Goal: Information Seeking & Learning: Understand process/instructions

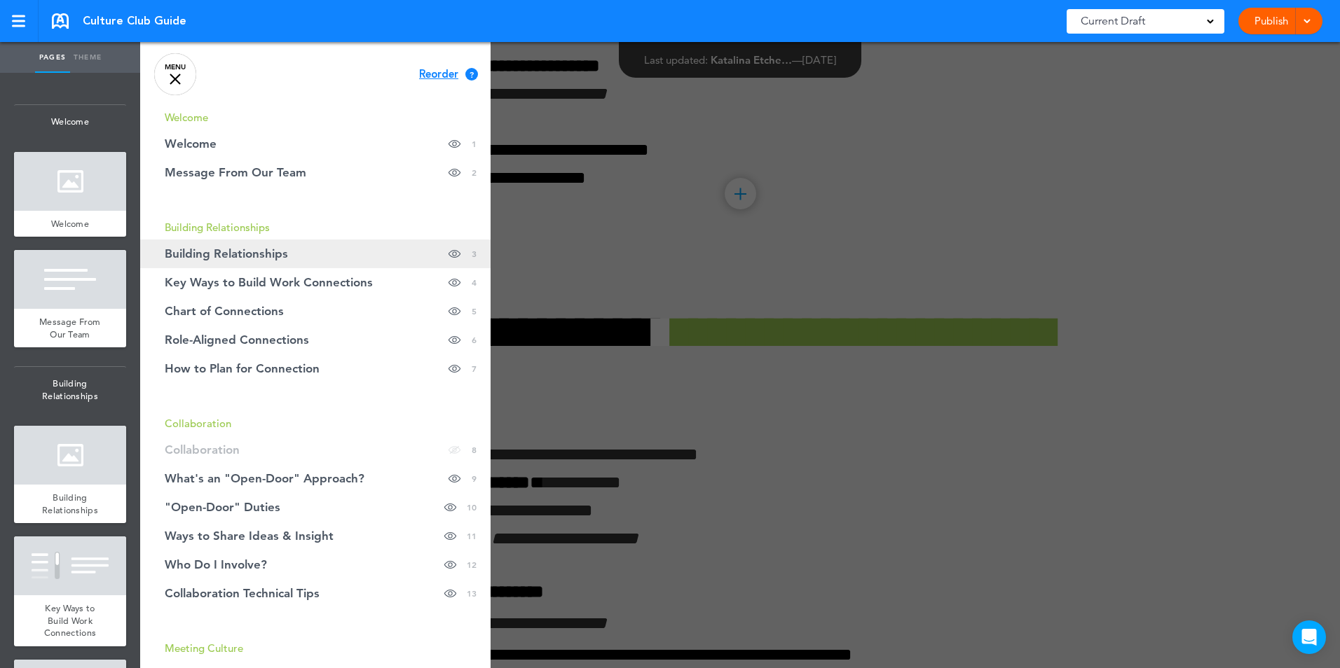
click at [233, 250] on span "Building Relationships" at bounding box center [226, 254] width 123 height 12
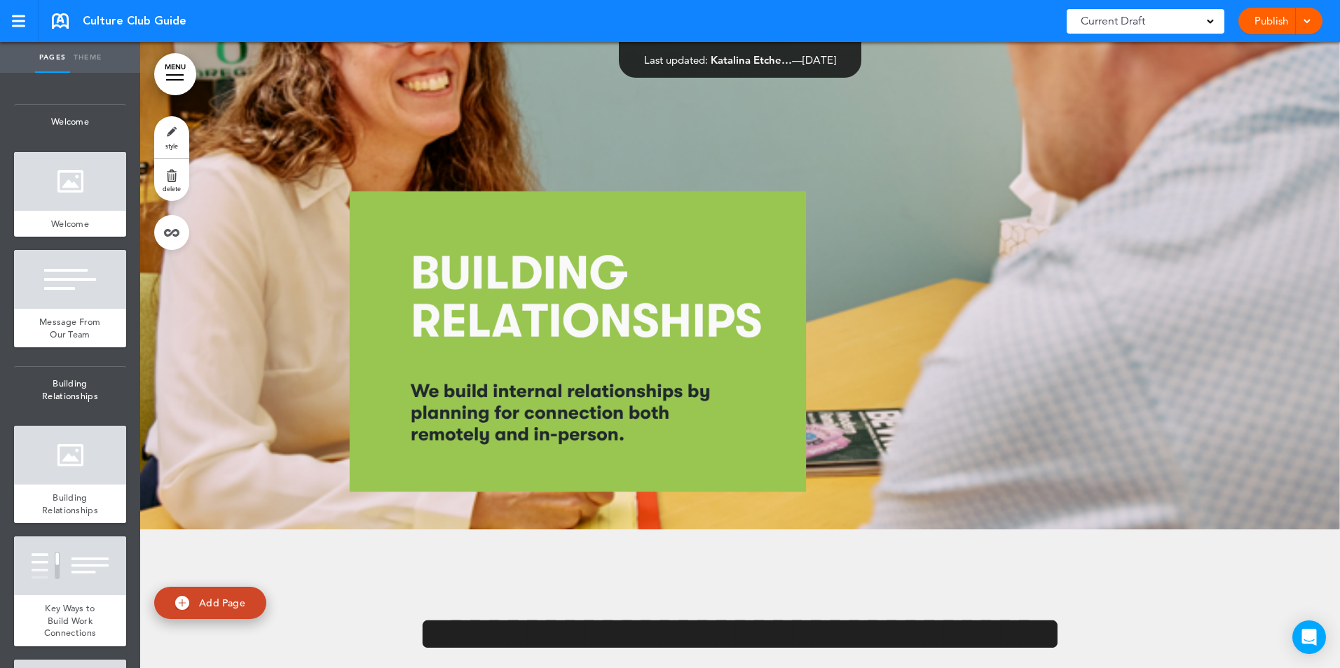
scroll to position [1527, 0]
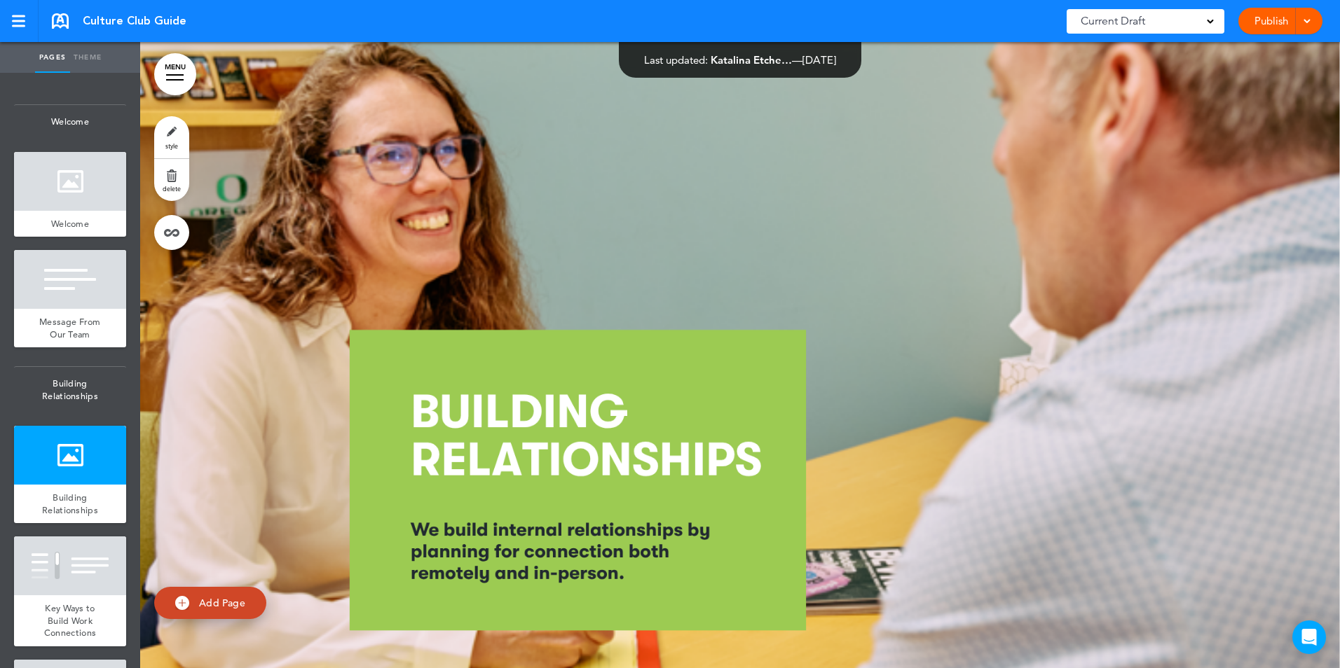
click at [179, 62] on link "MENU" at bounding box center [175, 74] width 42 height 42
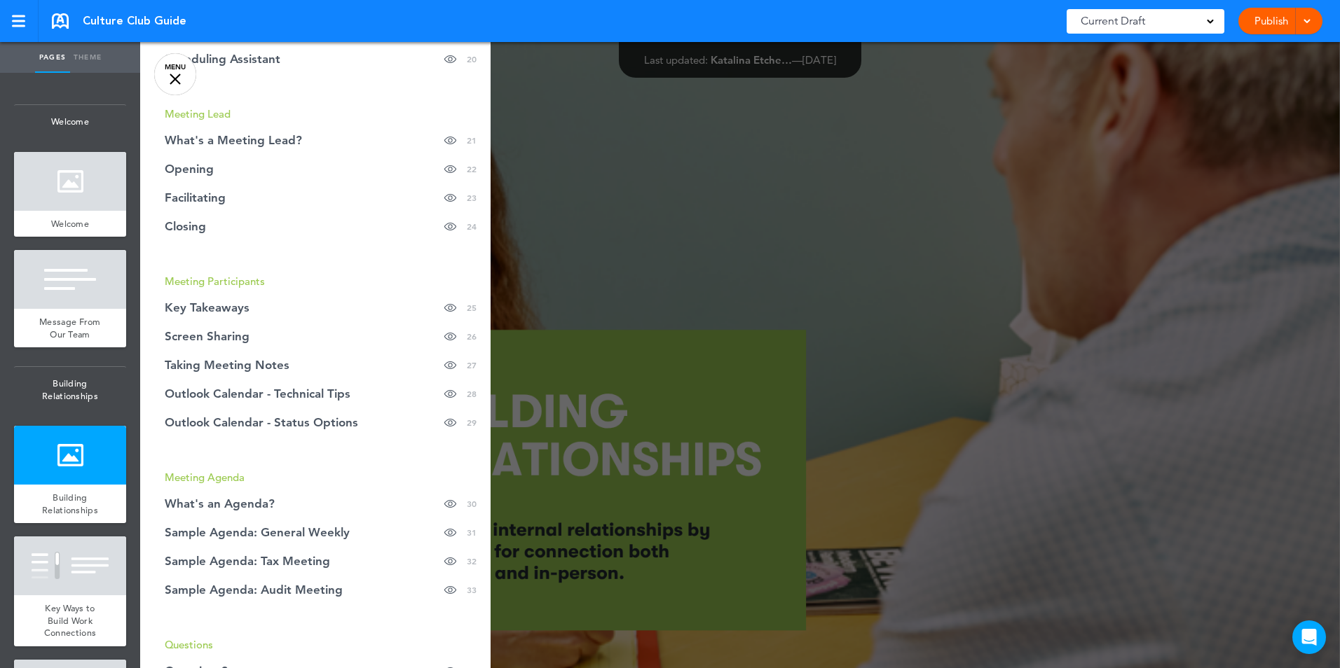
scroll to position [911, 0]
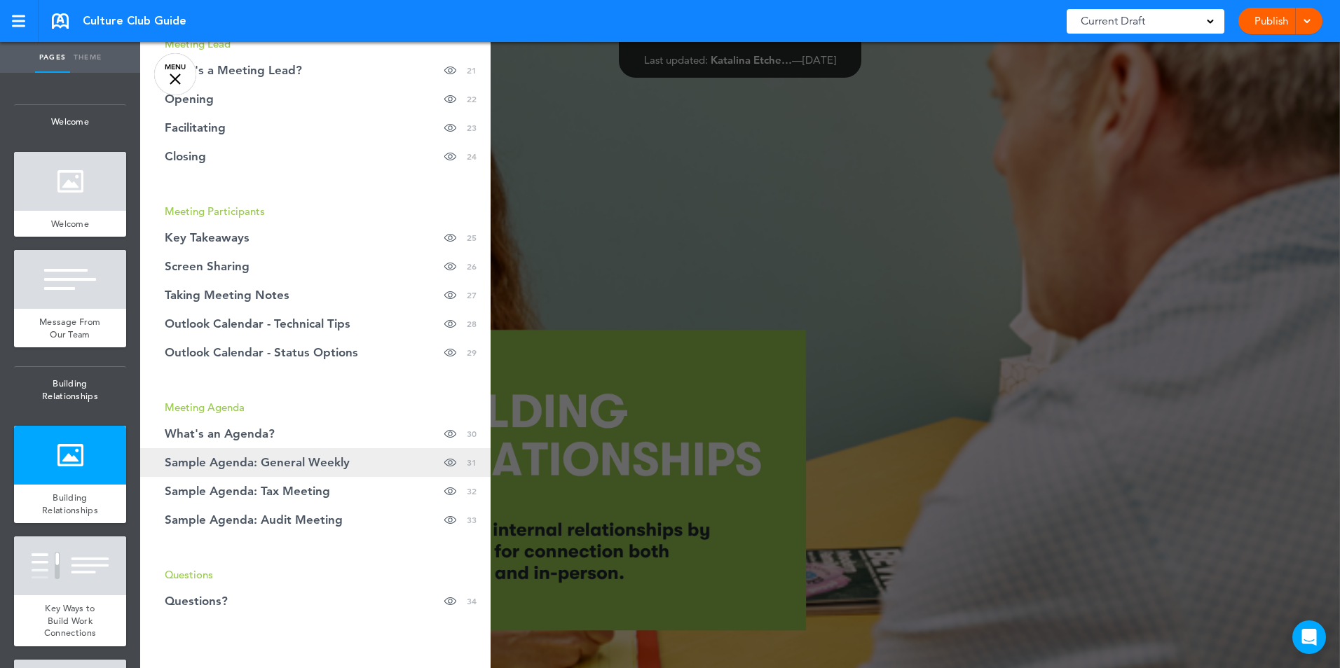
click at [287, 464] on span "Sample Agenda: General Weekly" at bounding box center [257, 463] width 185 height 12
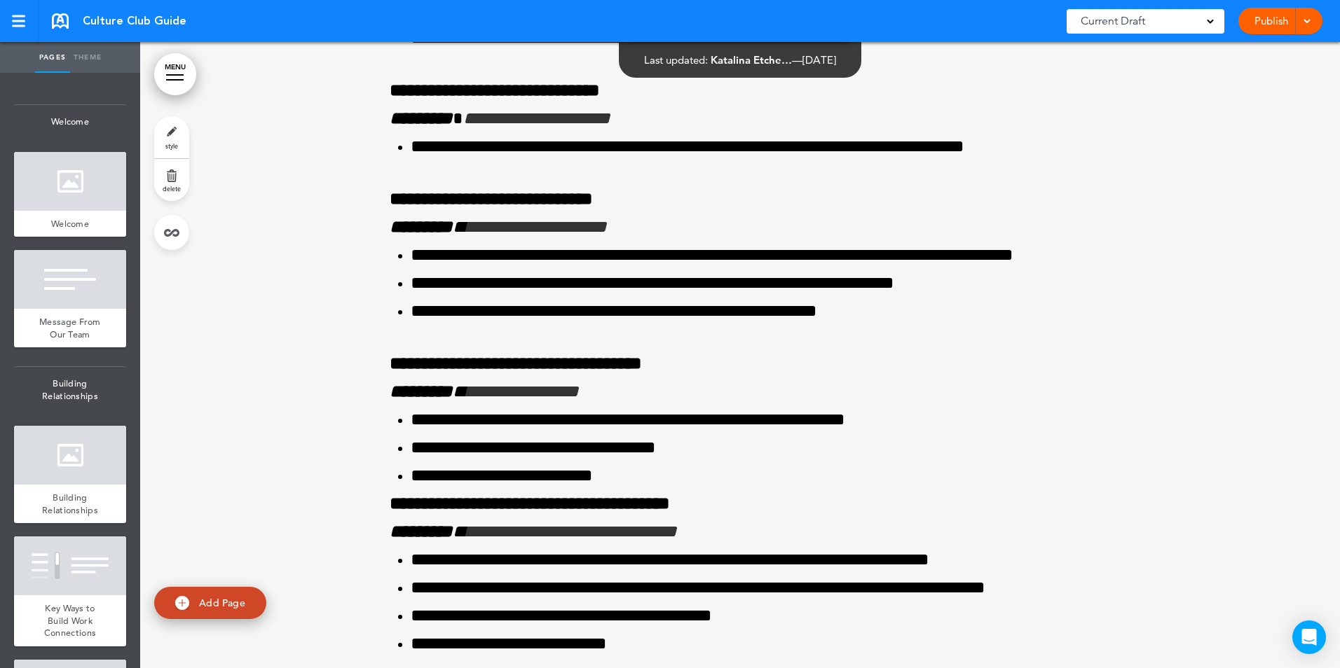
scroll to position [25121, 0]
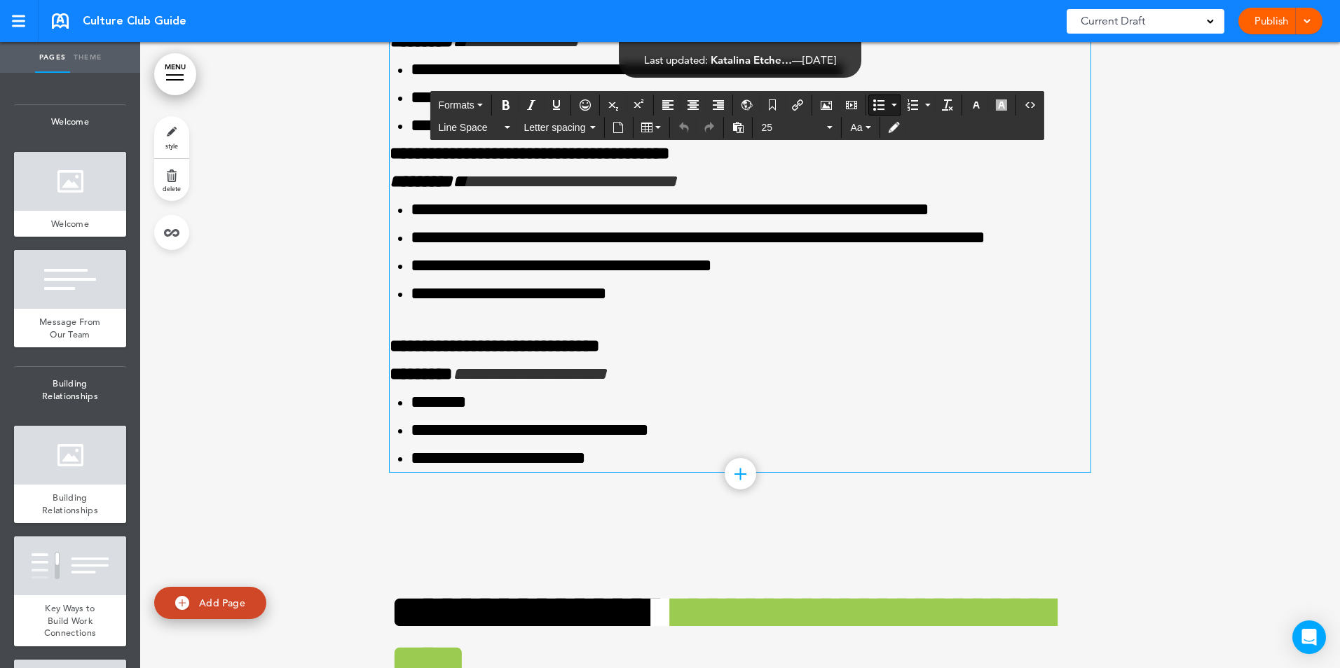
click at [659, 139] on li "**********" at bounding box center [751, 125] width 680 height 28
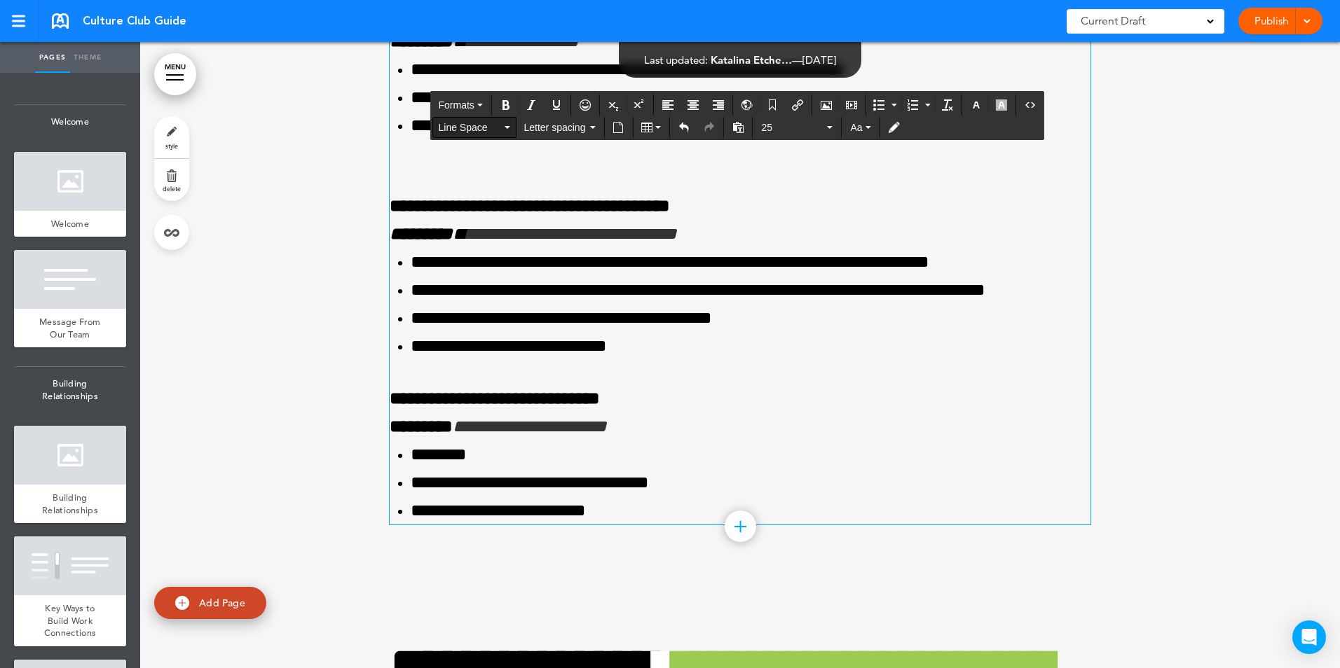
drag, startPoint x: 468, startPoint y: 125, endPoint x: 467, endPoint y: 132, distance: 7.0
click at [468, 124] on span "Line Space" at bounding box center [469, 128] width 63 height 14
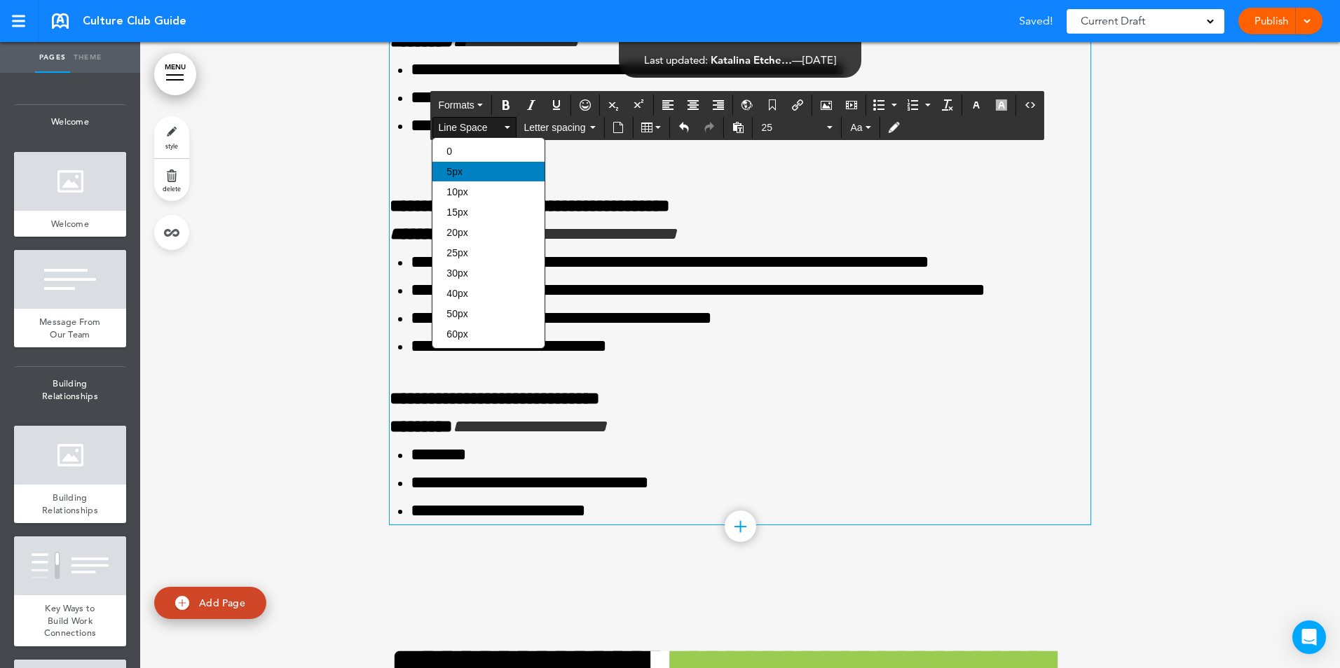
click at [463, 167] on div "5px" at bounding box center [488, 172] width 112 height 20
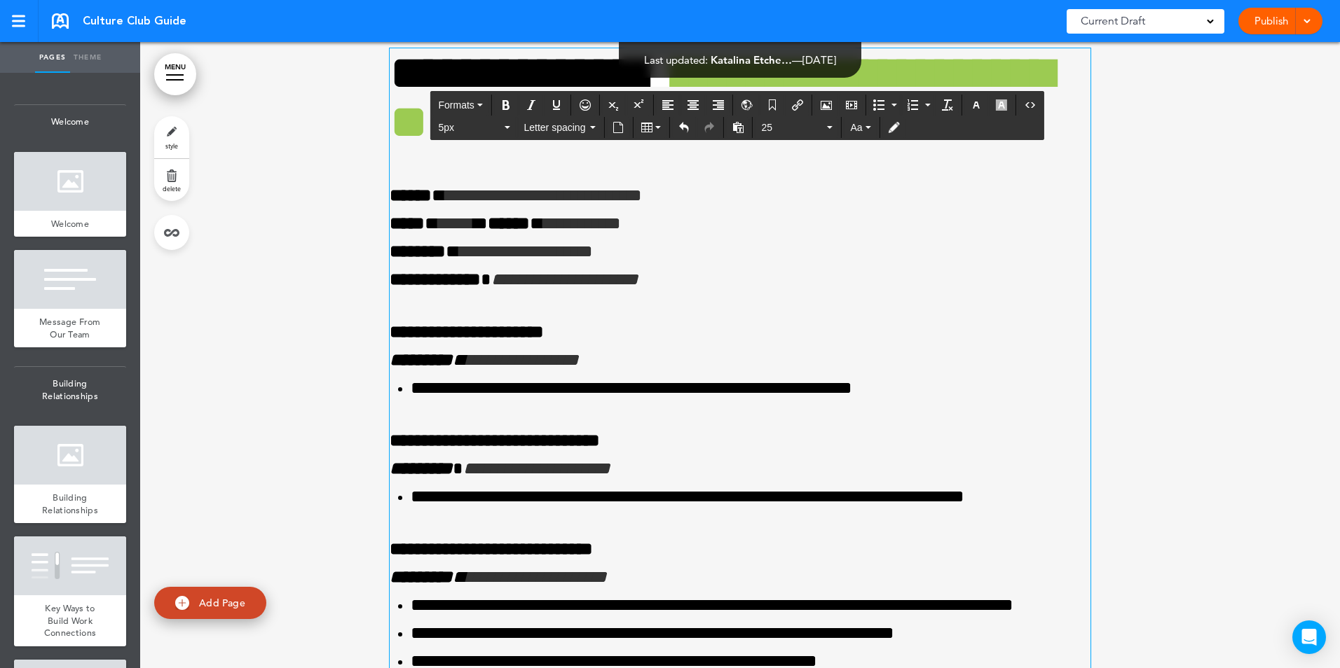
scroll to position [24070, 0]
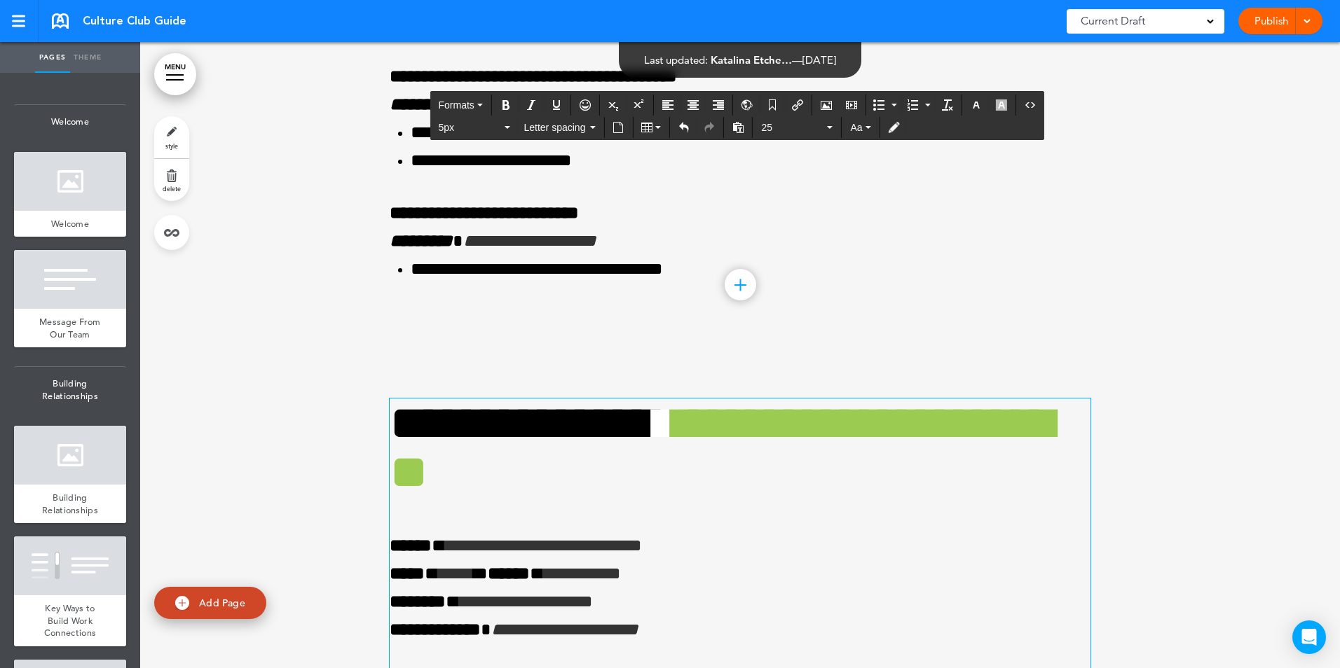
click at [179, 60] on link "MENU" at bounding box center [175, 74] width 42 height 42
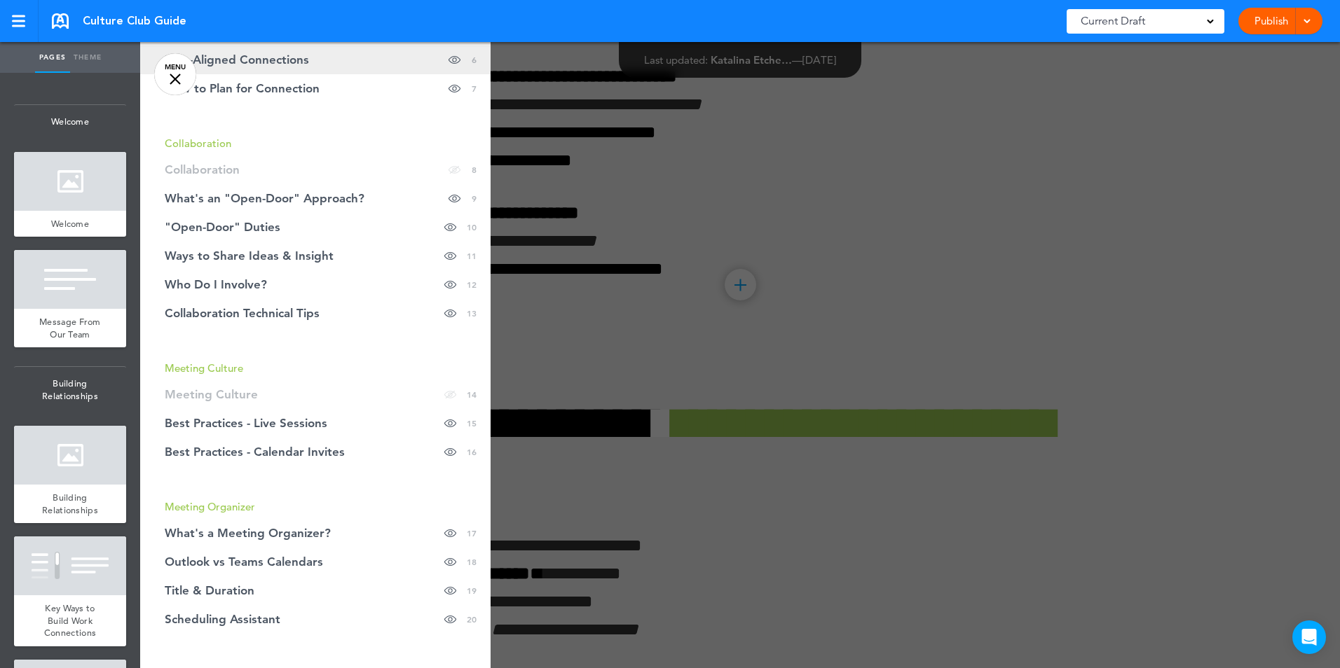
scroll to position [0, 0]
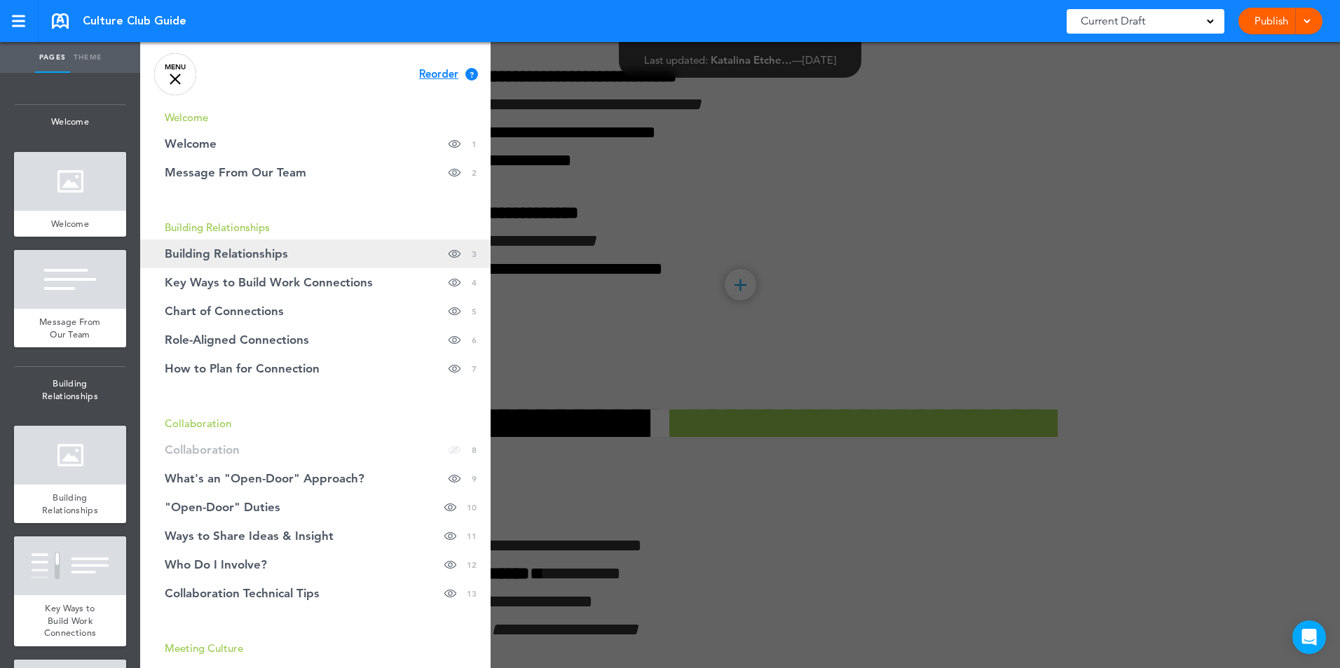
click at [233, 249] on span "Building Relationships" at bounding box center [226, 254] width 123 height 12
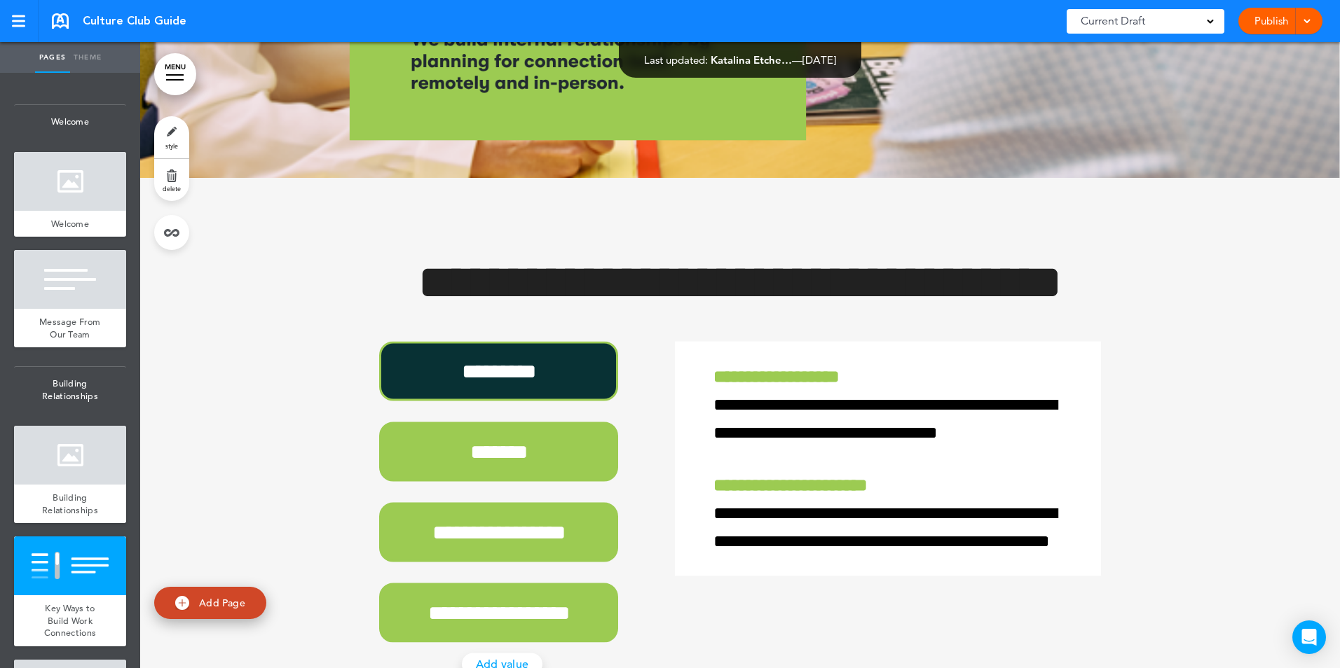
scroll to position [2088, 0]
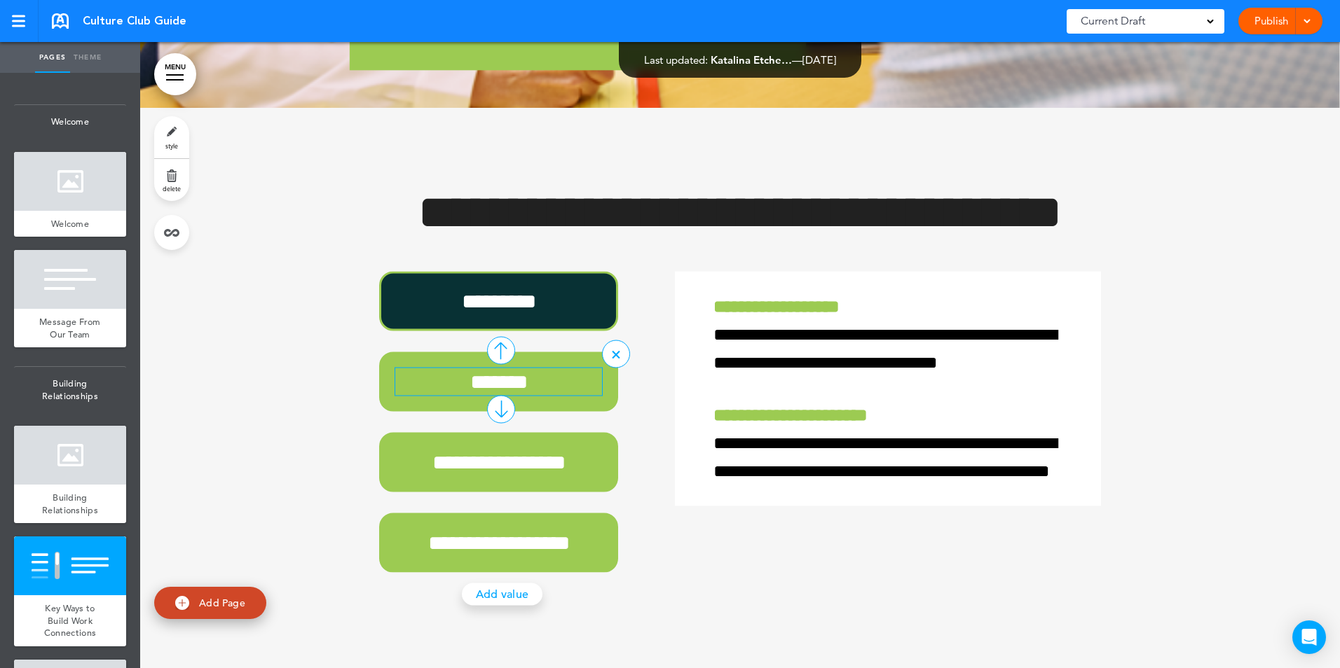
click at [443, 396] on p "*******" at bounding box center [498, 382] width 207 height 27
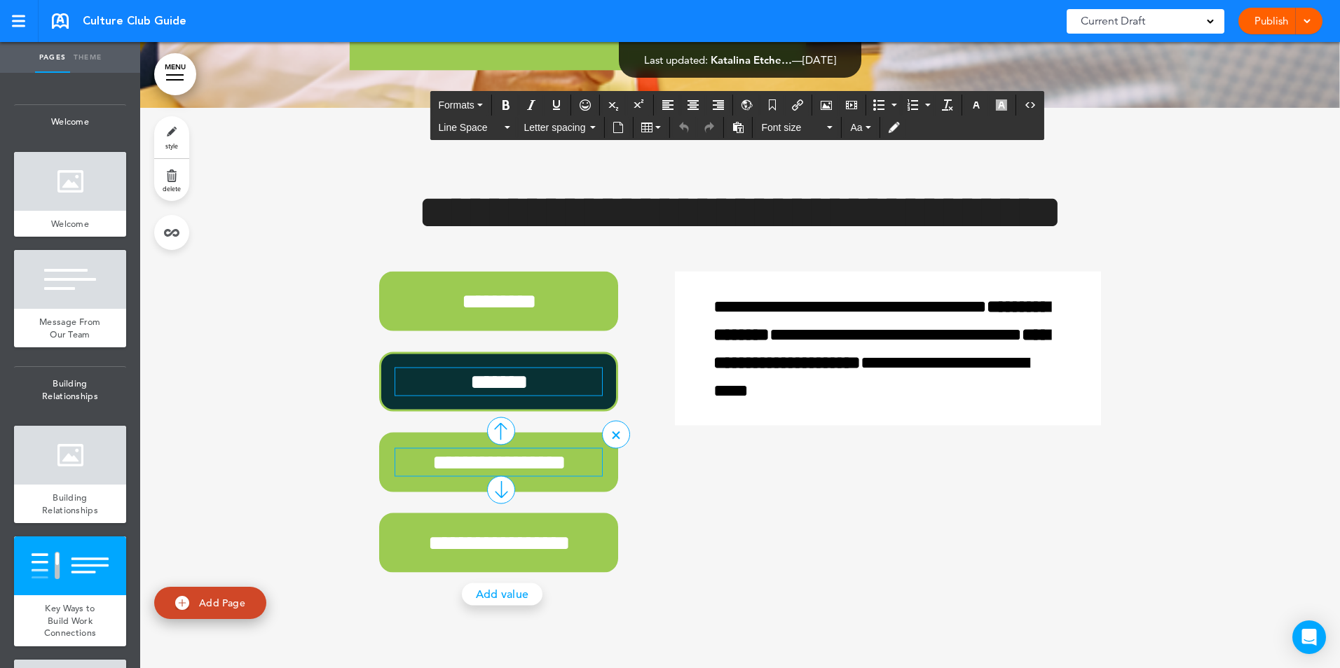
click at [411, 475] on p "**********" at bounding box center [498, 462] width 207 height 27
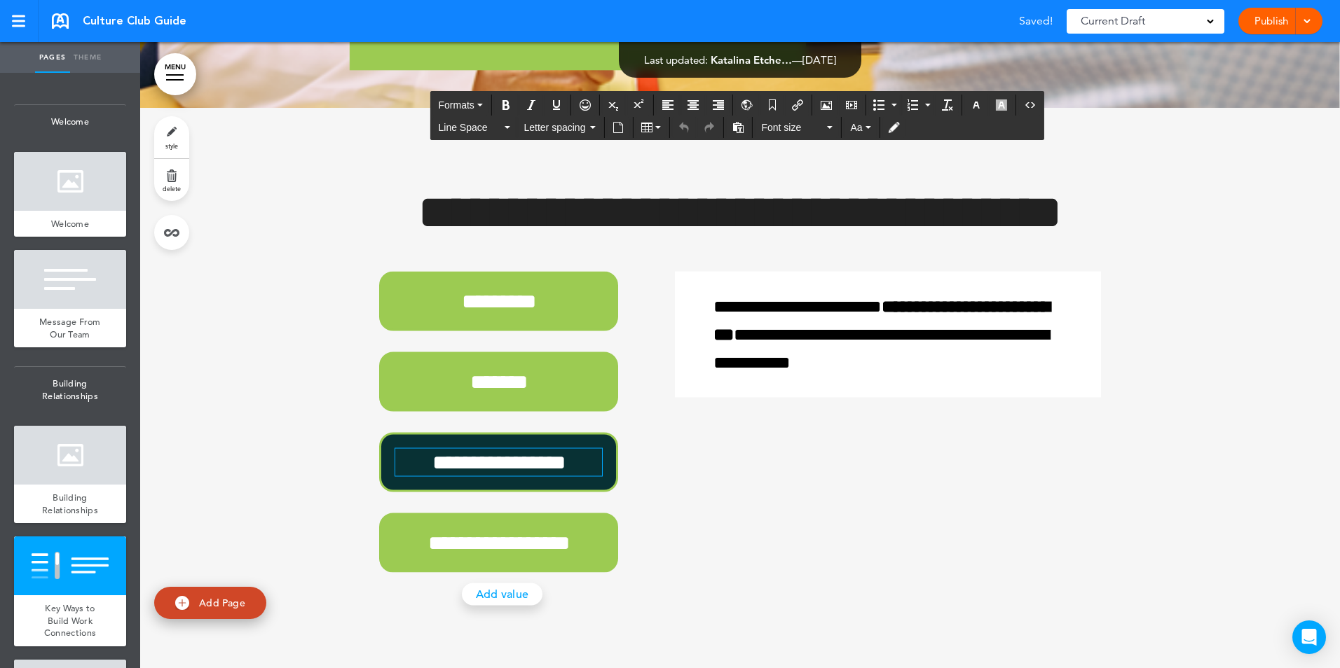
scroll to position [2228, 0]
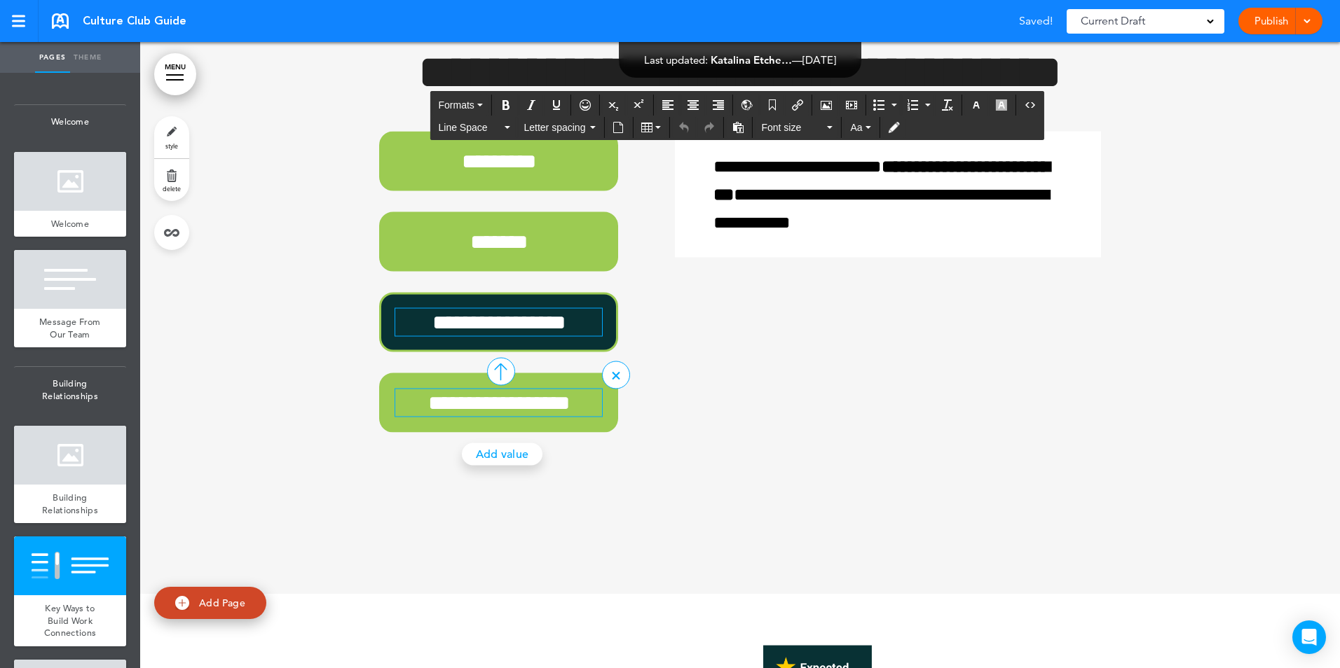
click at [426, 417] on p "**********" at bounding box center [498, 403] width 207 height 27
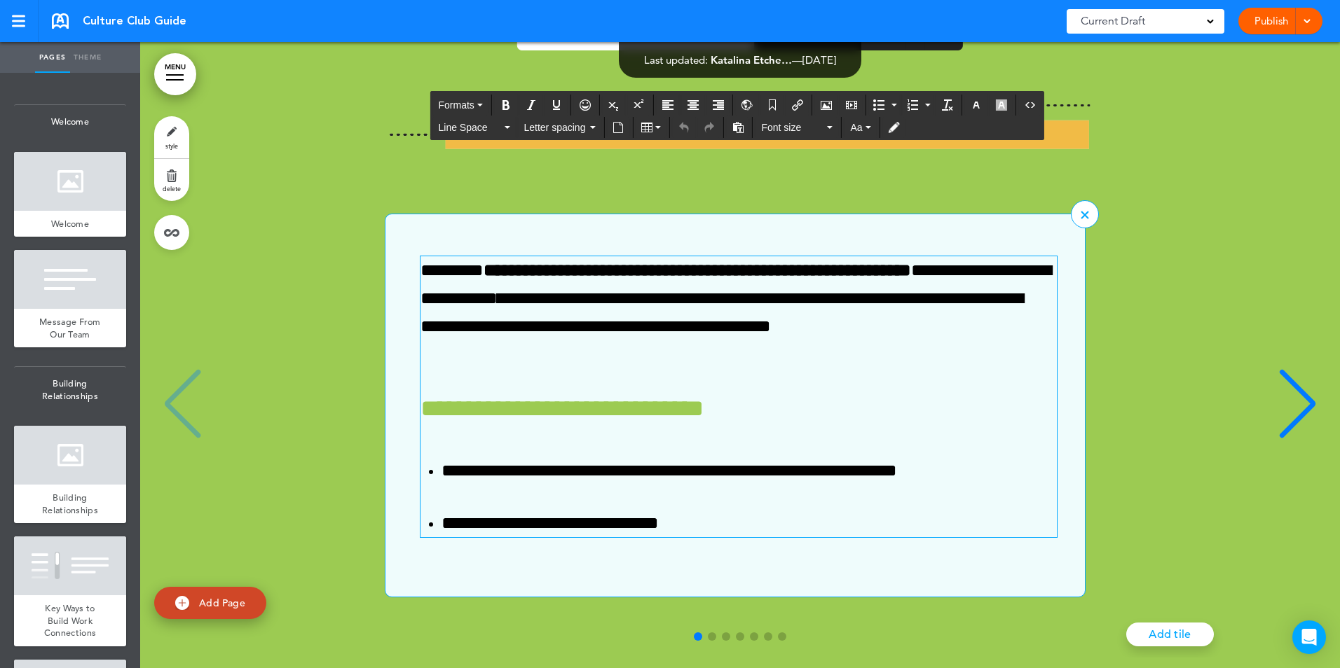
scroll to position [0, 0]
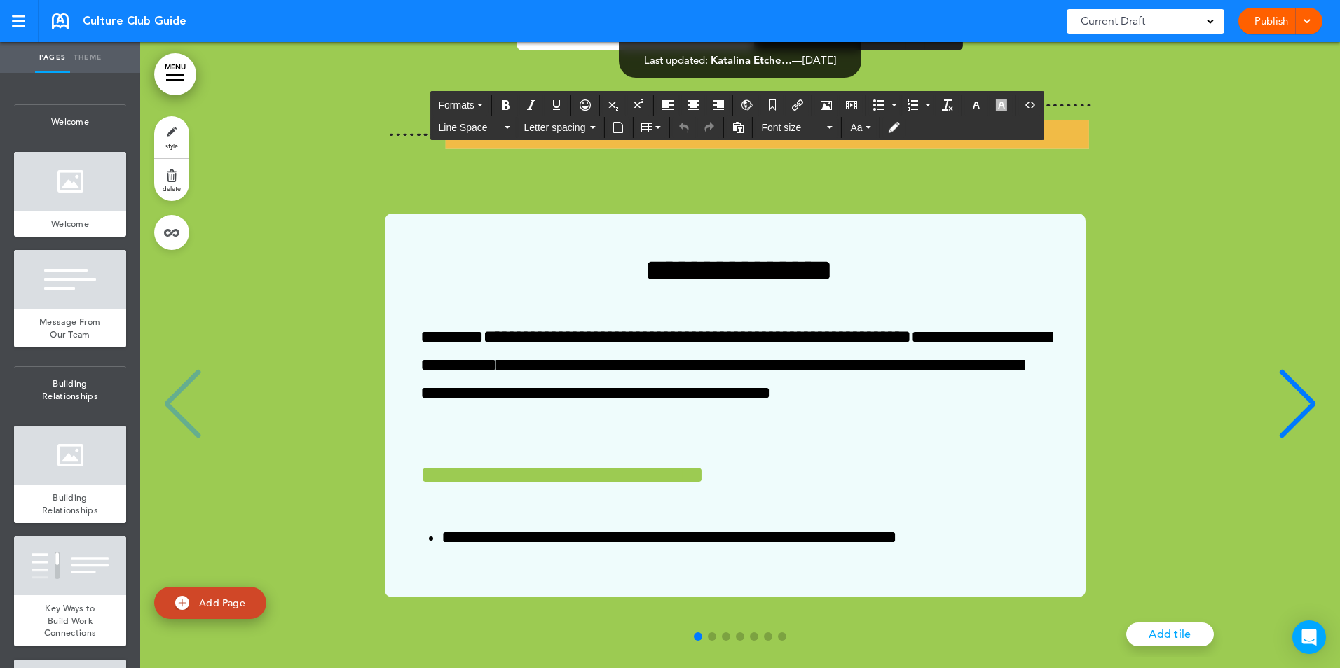
click at [1293, 408] on div "Next slide" at bounding box center [1297, 404] width 43 height 70
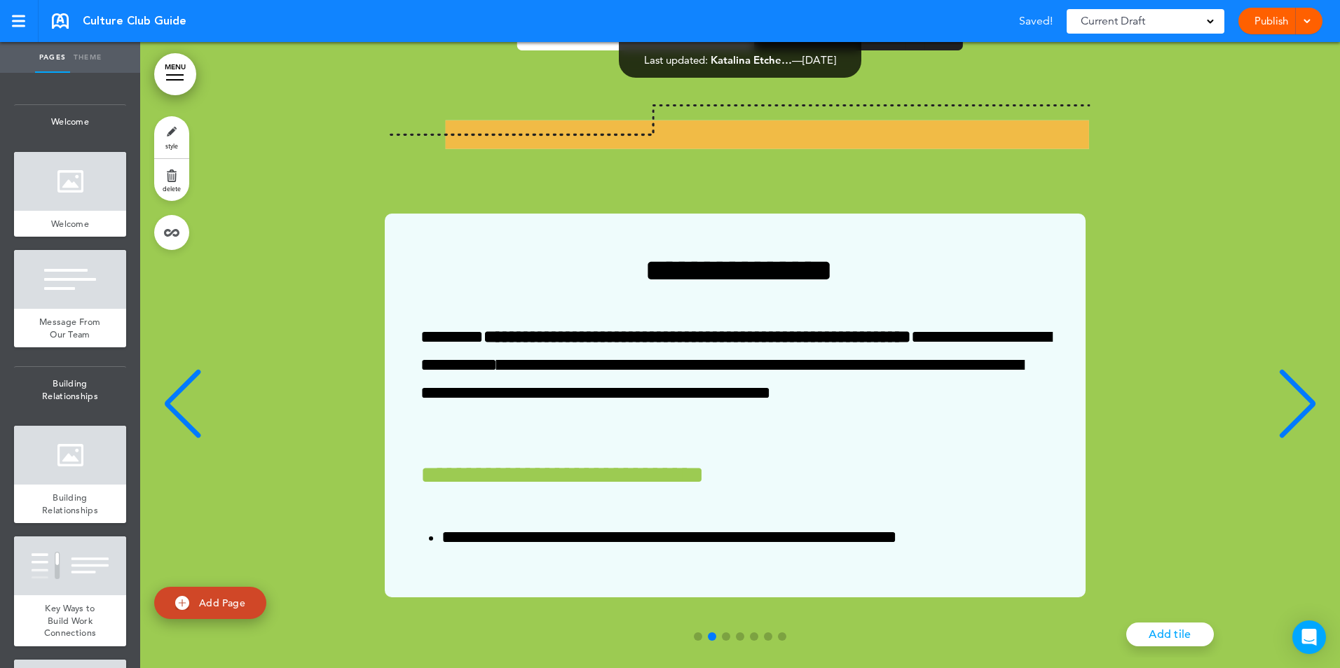
scroll to position [0, 1168]
